Goal: Find specific page/section: Find specific page/section

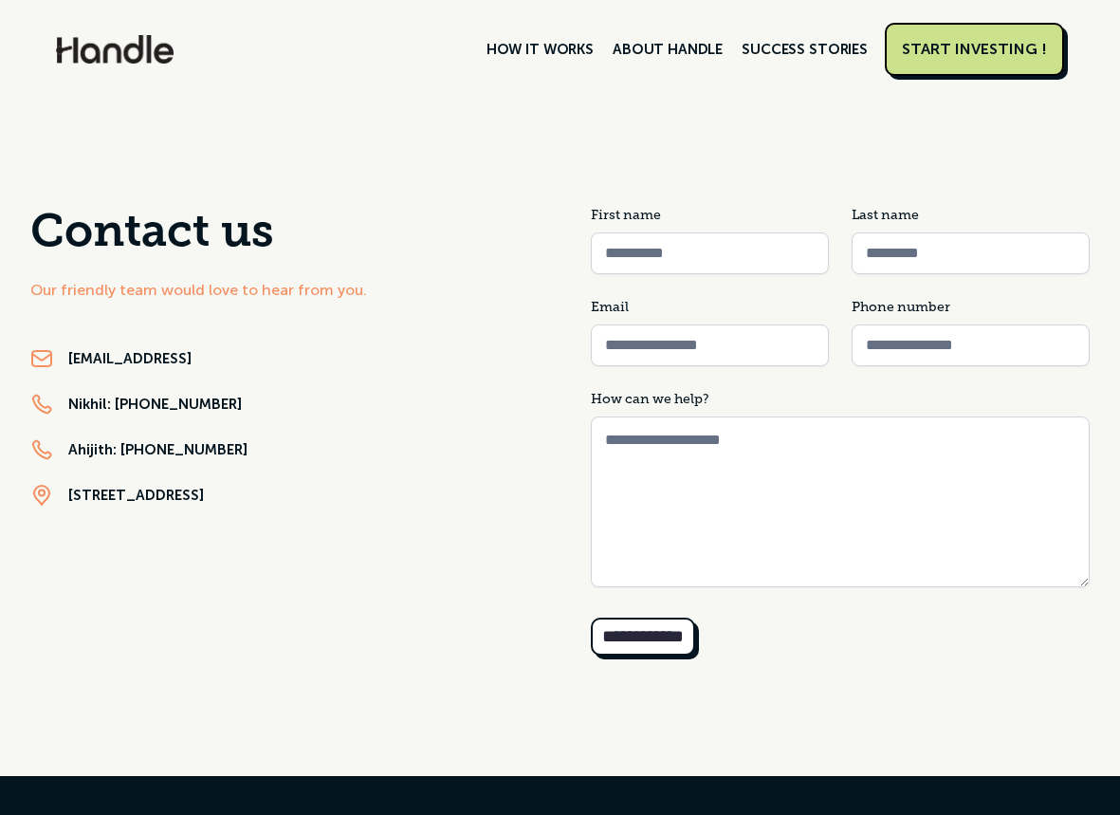
click at [108, 56] on img at bounding box center [115, 49] width 118 height 28
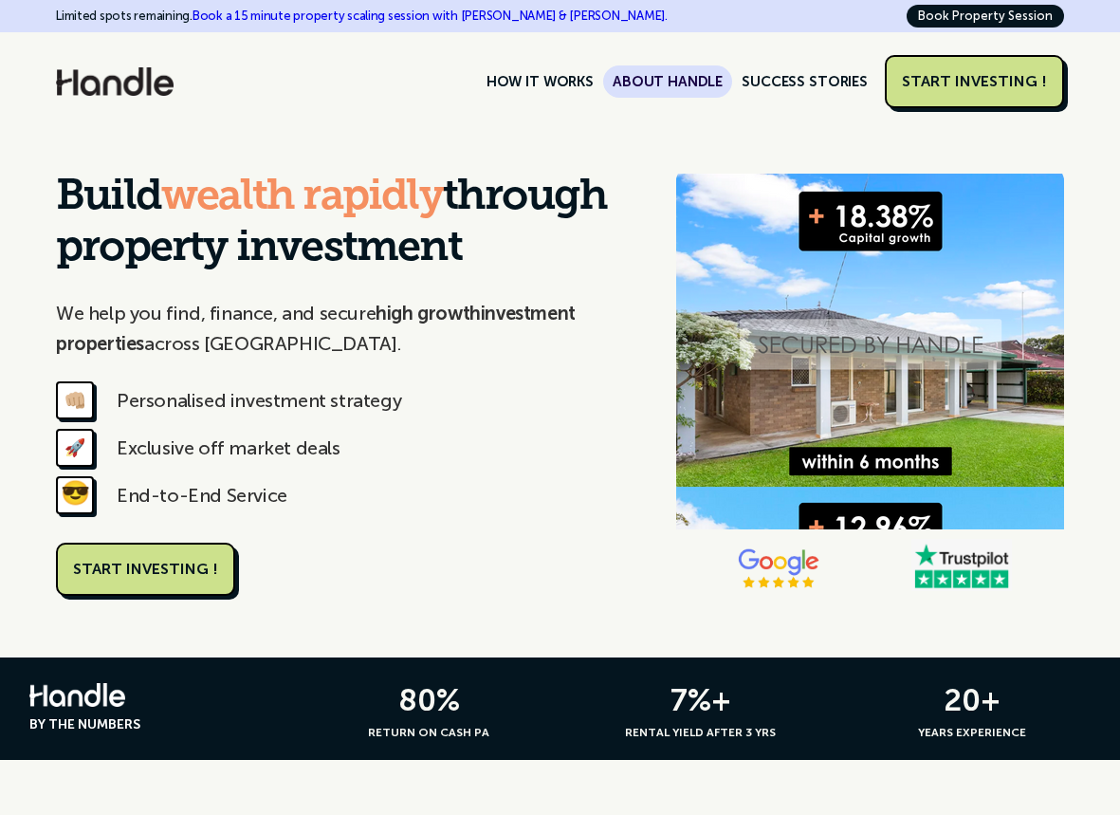
click at [681, 82] on link "ABOUT HANDLE" at bounding box center [667, 81] width 129 height 32
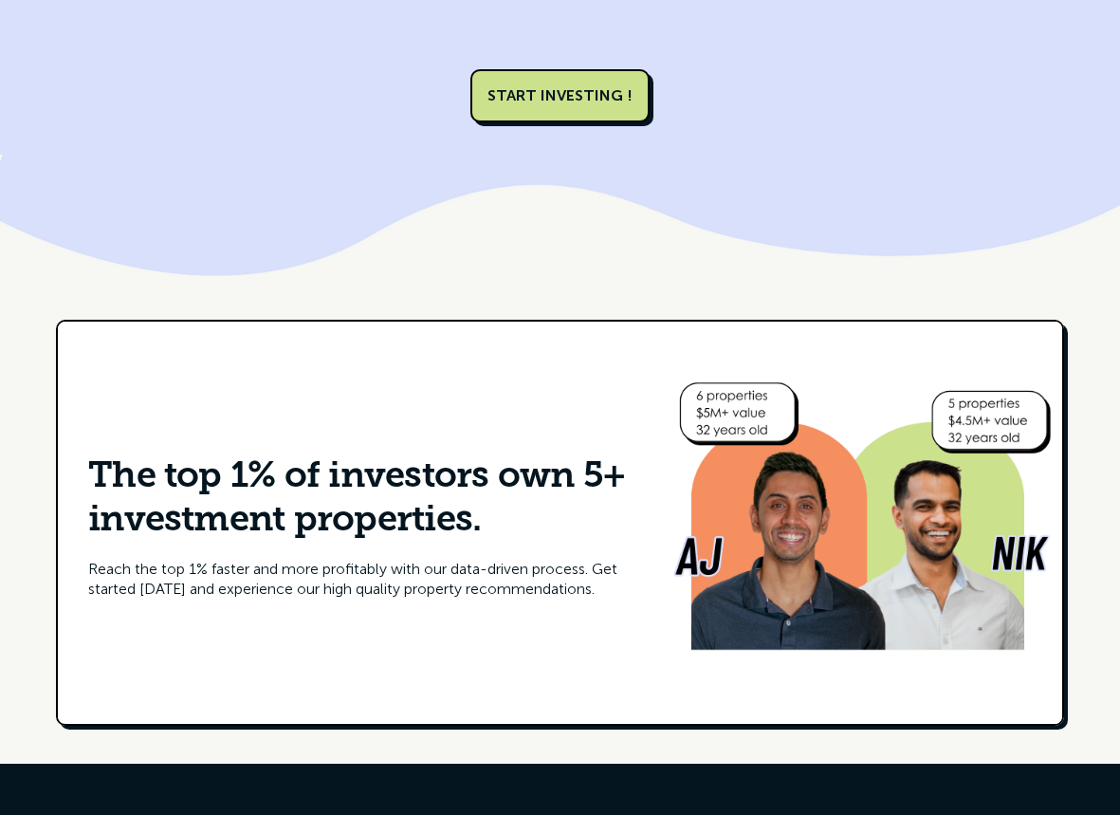
scroll to position [2770, 0]
